Goal: Find specific page/section: Find specific page/section

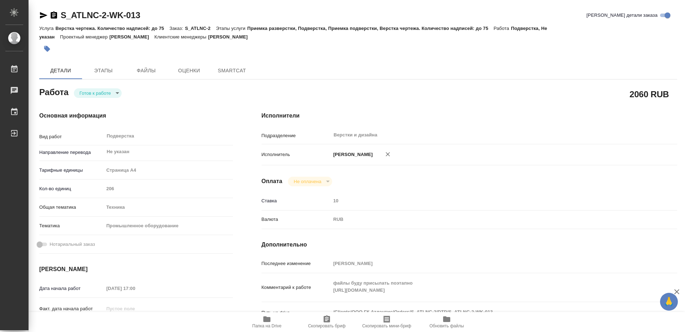
type textarea "x"
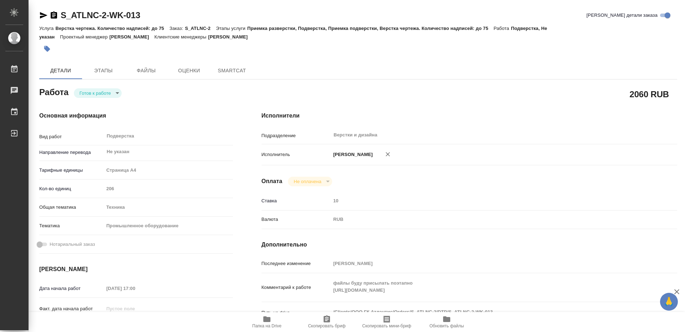
type textarea "x"
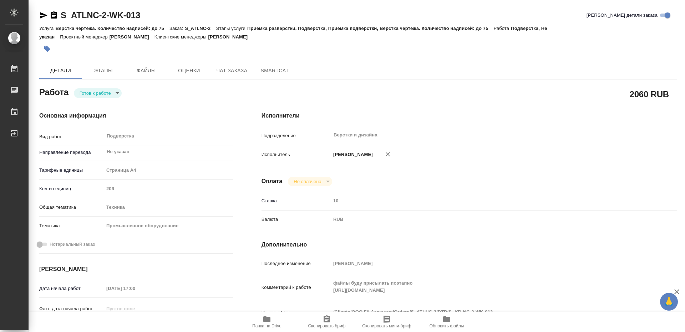
type textarea "x"
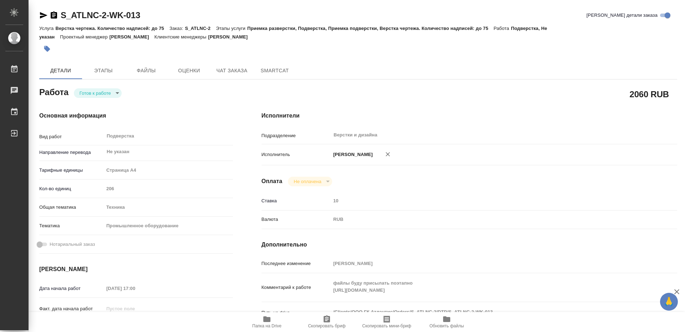
type textarea "x"
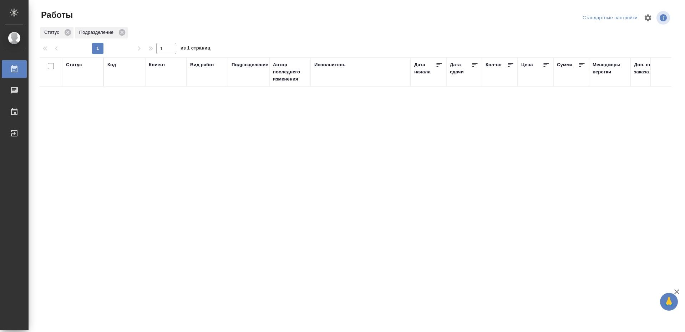
click at [336, 64] on div "Исполнитель" at bounding box center [329, 64] width 31 height 7
click at [247, 85] on icon at bounding box center [245, 85] width 5 height 5
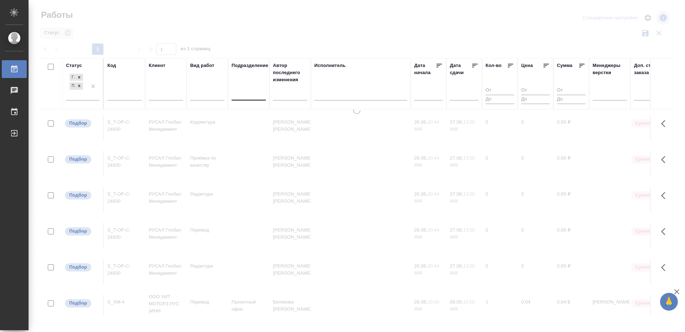
click at [337, 65] on div "Исполнитель" at bounding box center [329, 65] width 31 height 7
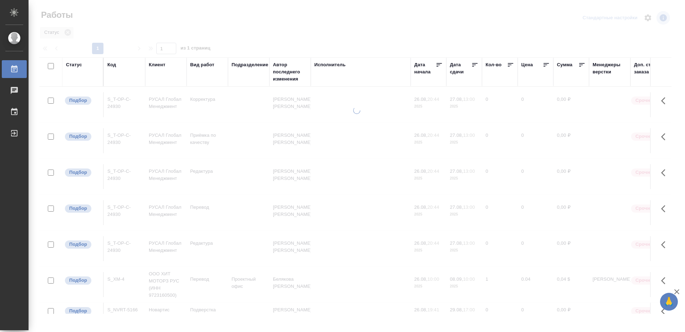
click at [337, 65] on div "Исполнитель" at bounding box center [329, 64] width 31 height 7
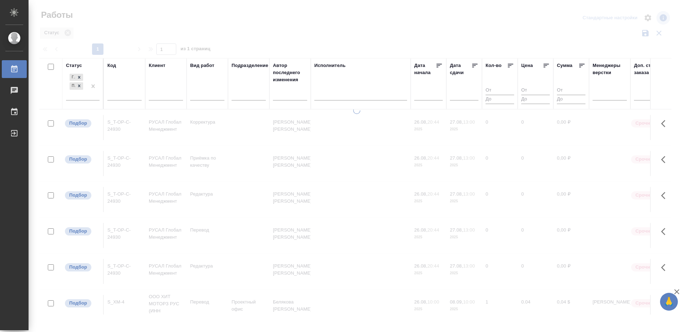
click at [342, 63] on div "Исполнитель" at bounding box center [329, 65] width 31 height 7
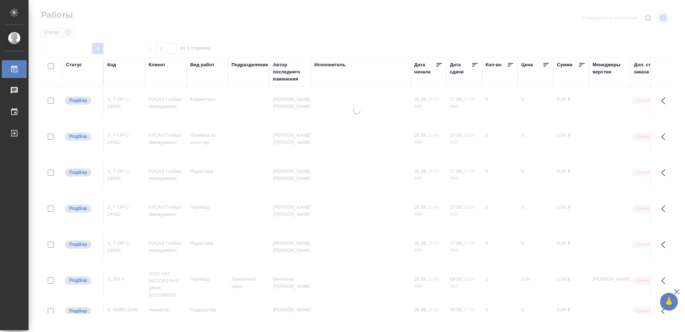
click at [342, 66] on div "Исполнитель" at bounding box center [329, 64] width 31 height 7
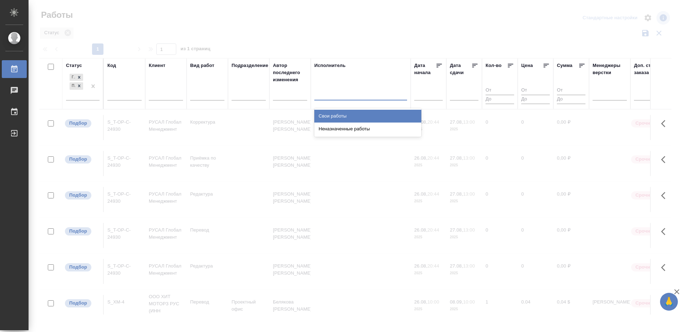
click at [331, 94] on div at bounding box center [360, 93] width 93 height 10
click at [331, 114] on div "Свои работы" at bounding box center [367, 116] width 107 height 13
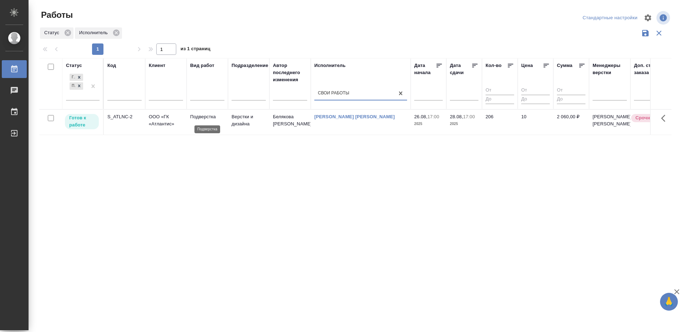
click at [208, 117] on p "Подверстка" at bounding box center [207, 116] width 34 height 7
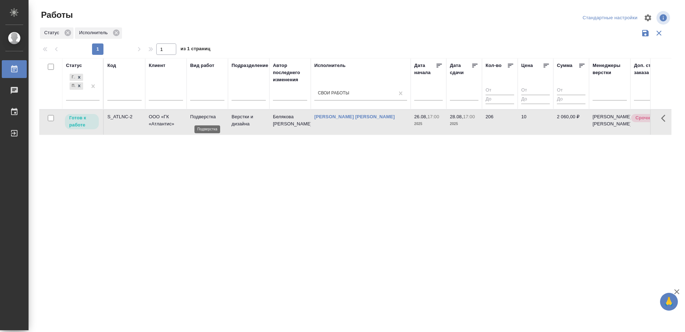
click at [208, 117] on p "Подверстка" at bounding box center [207, 116] width 34 height 7
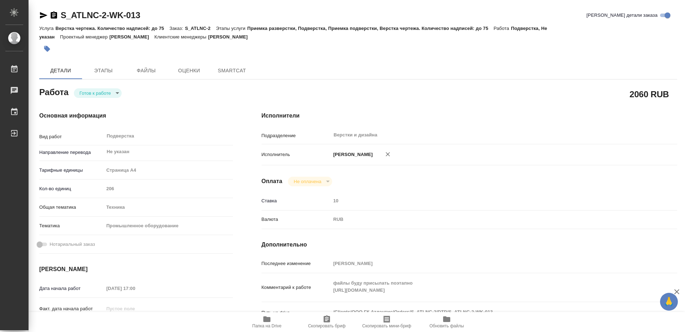
type textarea "x"
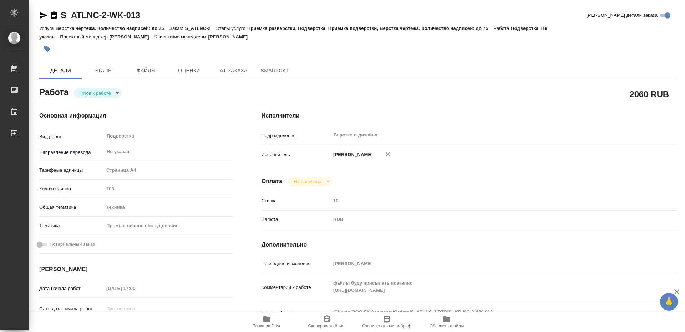
type textarea "x"
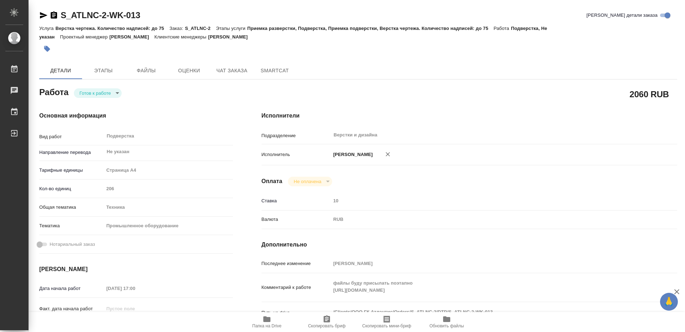
type textarea "x"
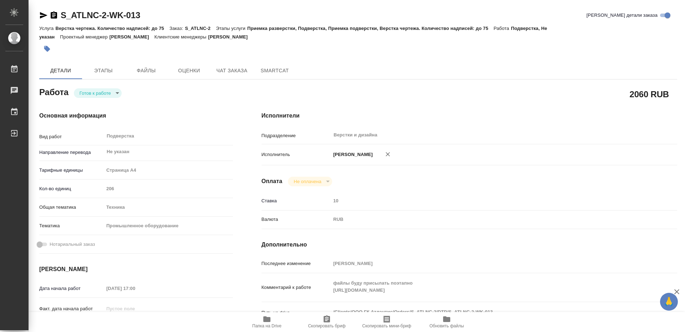
type textarea "x"
